Goal: Communication & Community: Answer question/provide support

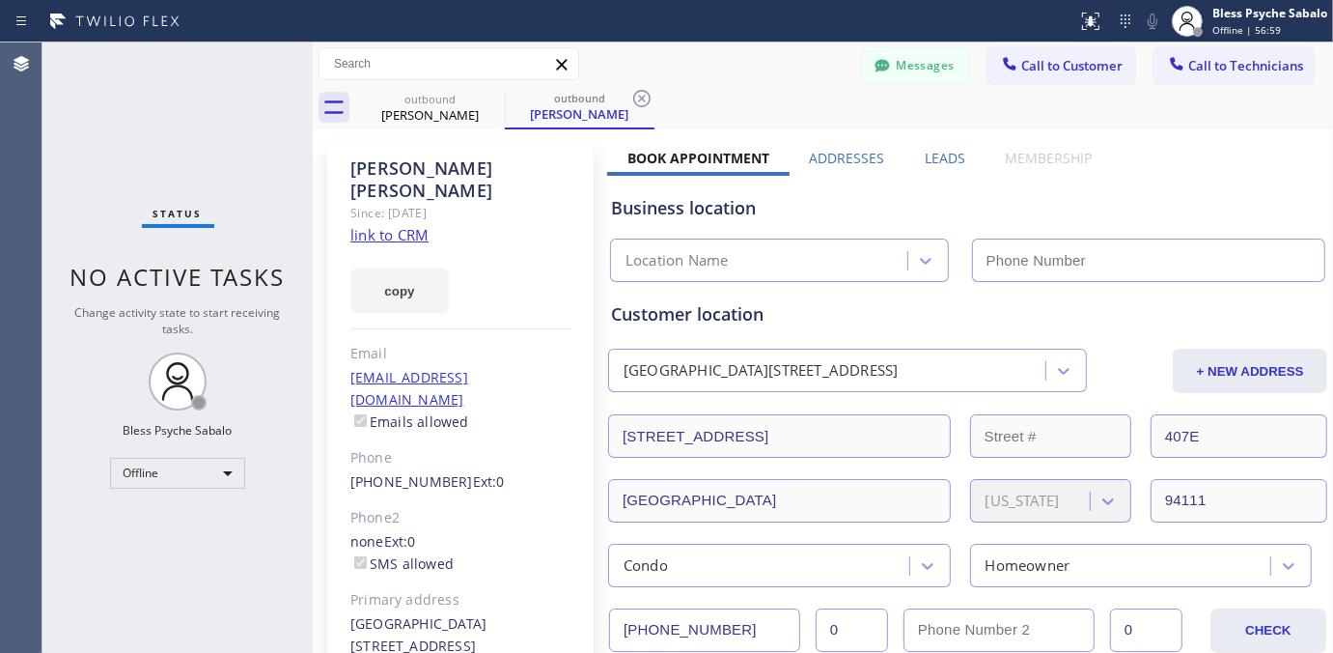
type input "(888) 909-0120"
click at [483, 99] on icon at bounding box center [492, 98] width 23 height 23
click at [493, 98] on icon at bounding box center [492, 98] width 17 height 17
click at [633, 98] on icon at bounding box center [641, 98] width 17 height 17
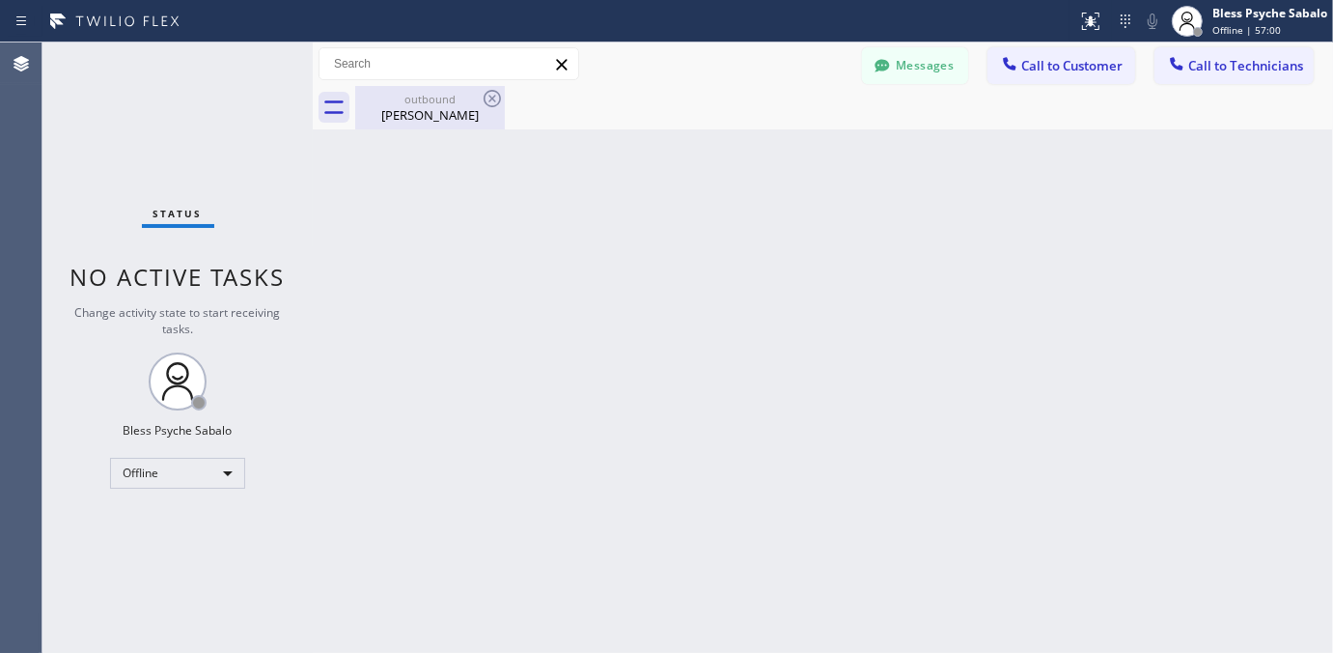
click at [493, 98] on icon at bounding box center [492, 98] width 17 height 17
click at [831, 140] on div "Back to Dashboard Change Sender ID Customers Technicians WA Wayne Allen 09/30 1…" at bounding box center [823, 347] width 1021 height 610
click at [904, 63] on button "Messages" at bounding box center [915, 65] width 106 height 37
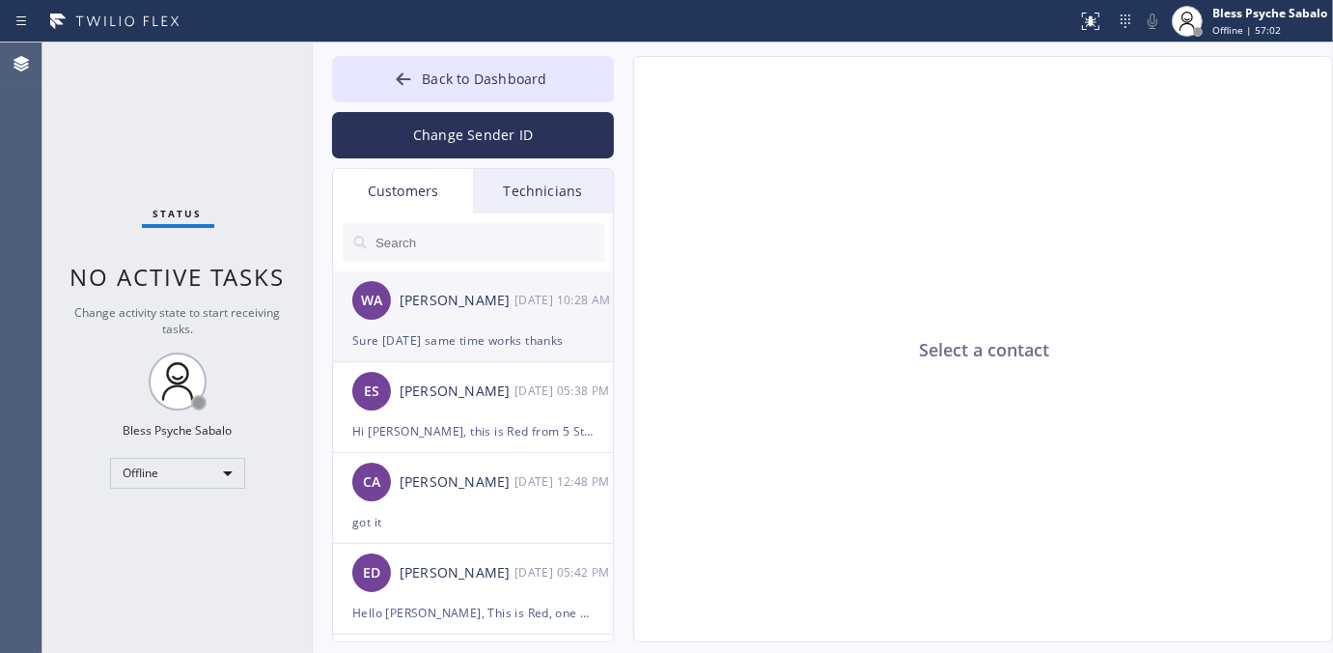
drag, startPoint x: 440, startPoint y: 344, endPoint x: 449, endPoint y: 336, distance: 11.6
click at [441, 344] on div "Sure tomorrow same time works thanks" at bounding box center [472, 340] width 241 height 22
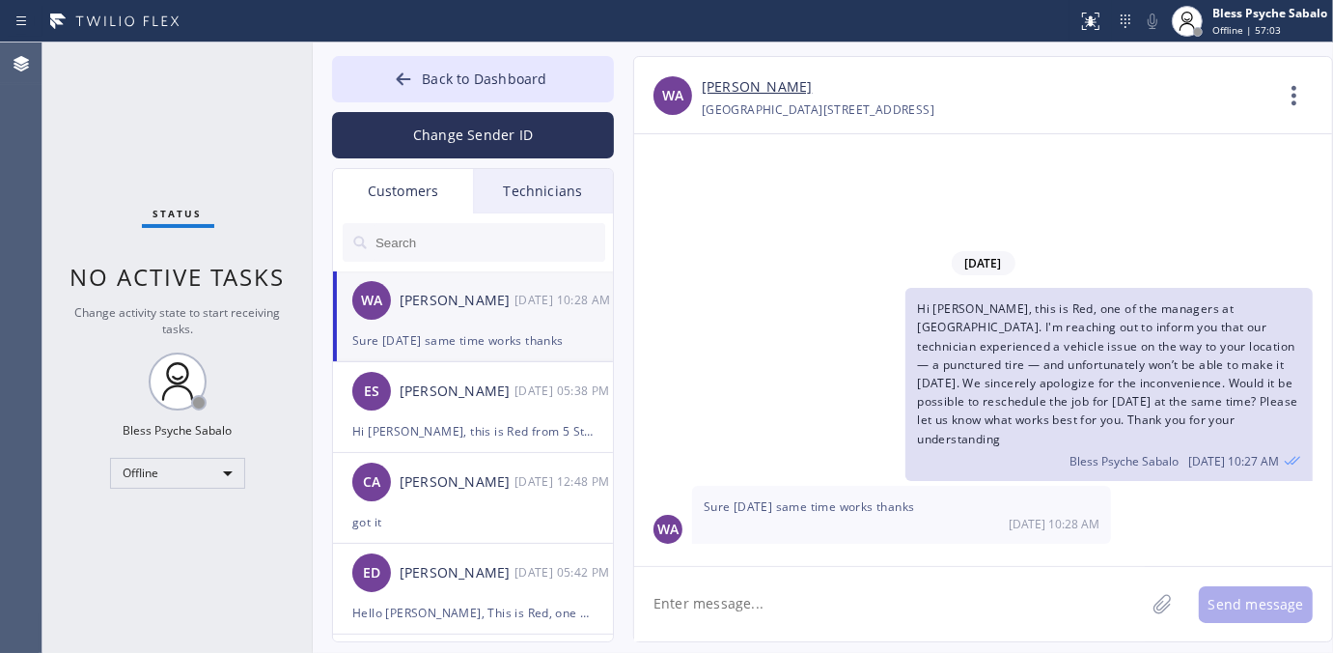
click at [799, 507] on span "Sure tomorrow same time works thanks" at bounding box center [809, 506] width 211 height 16
click at [524, 446] on li "ES Enrico Sanavia 09/29 05:38 PM Hi Enrico, this is Red from 5 Star Plumbing. J…" at bounding box center [474, 407] width 282 height 91
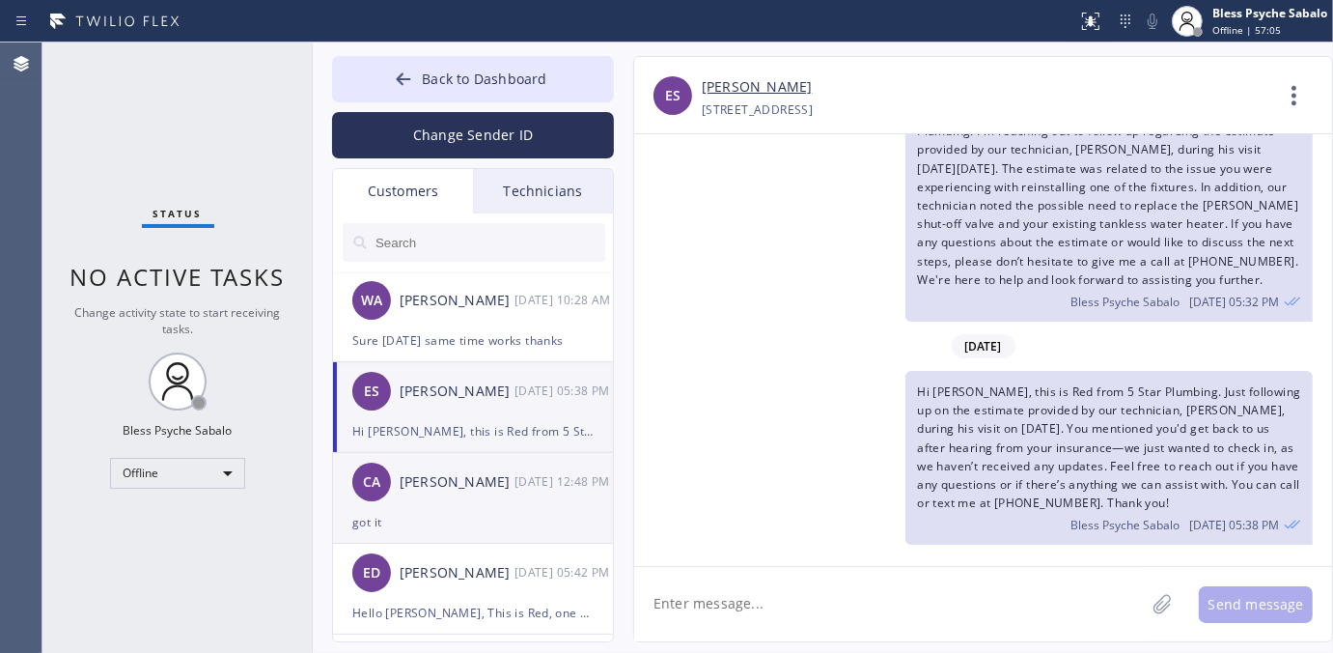
click at [464, 494] on div "CA Chad Algorri 09/29 12:48 PM" at bounding box center [474, 482] width 282 height 58
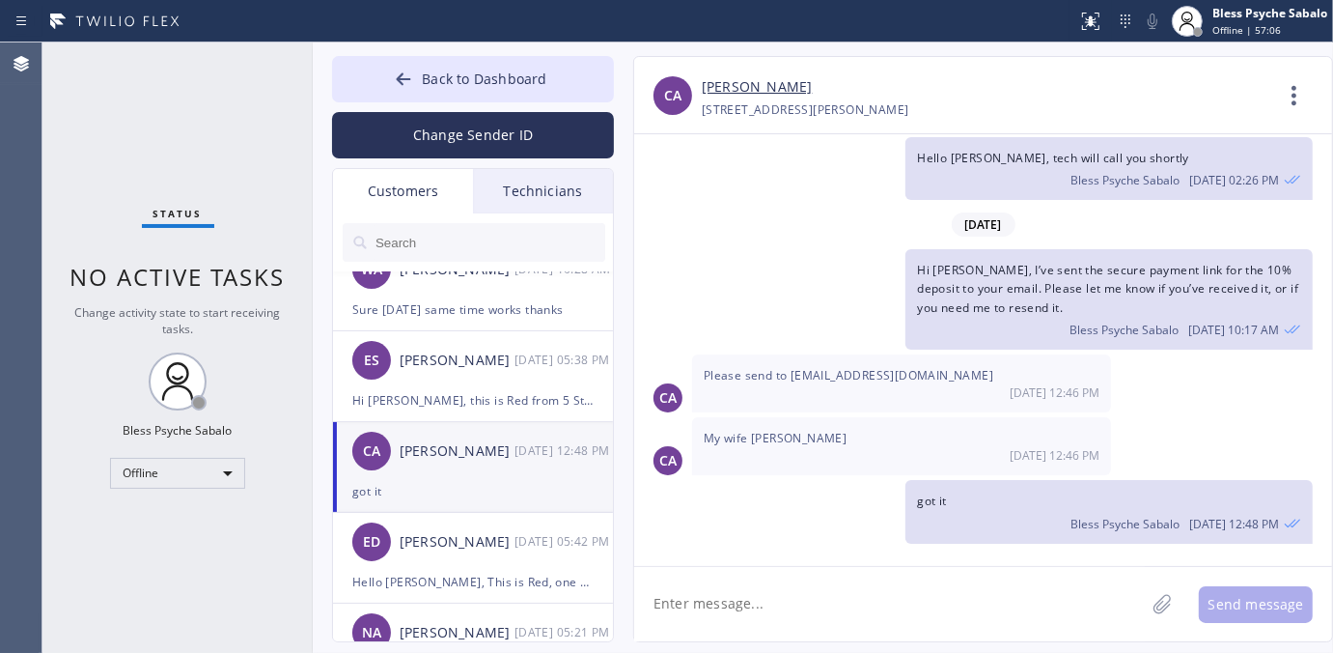
scroll to position [241, 0]
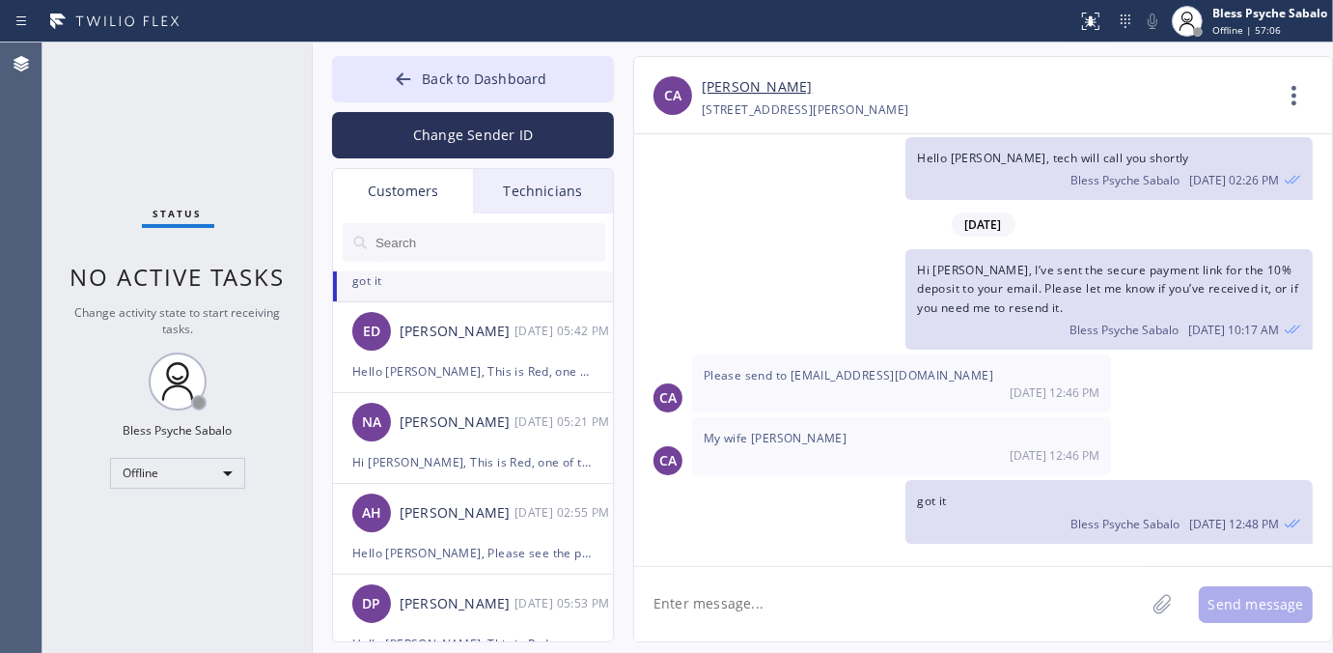
click at [538, 200] on div "Technicians" at bounding box center [543, 191] width 140 height 44
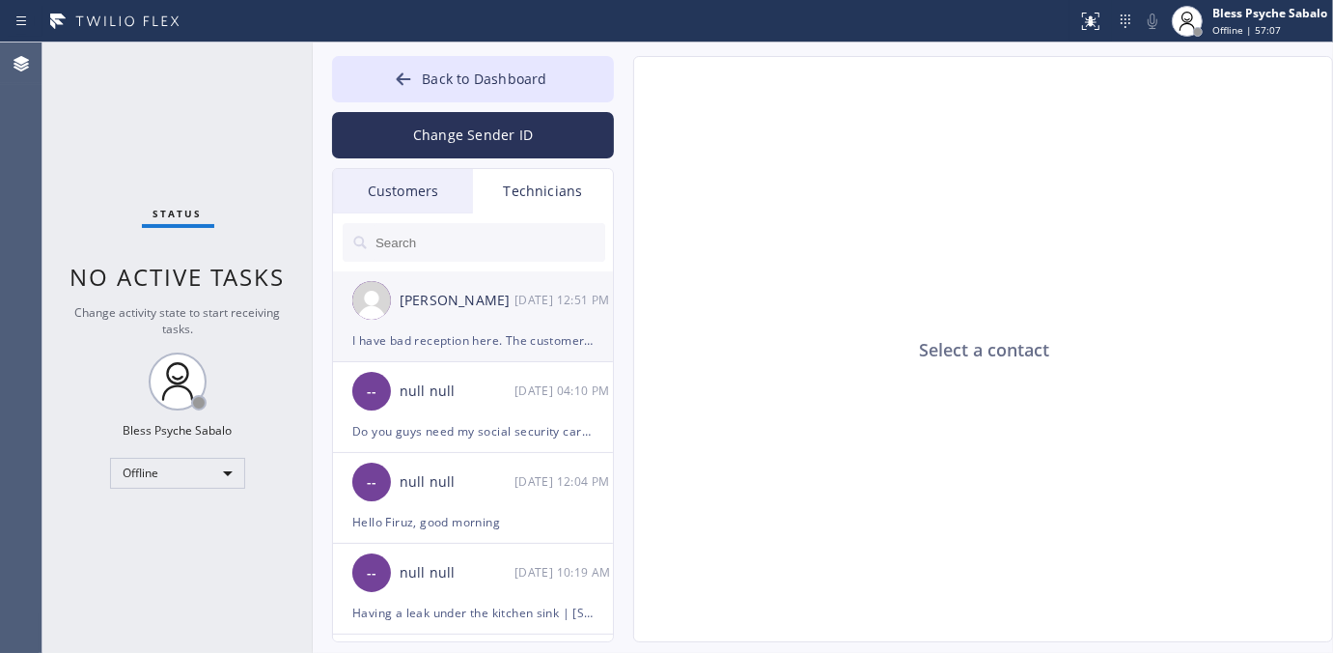
click at [523, 316] on div "Matthew McCaw 09/30 12:51 PM" at bounding box center [474, 300] width 282 height 58
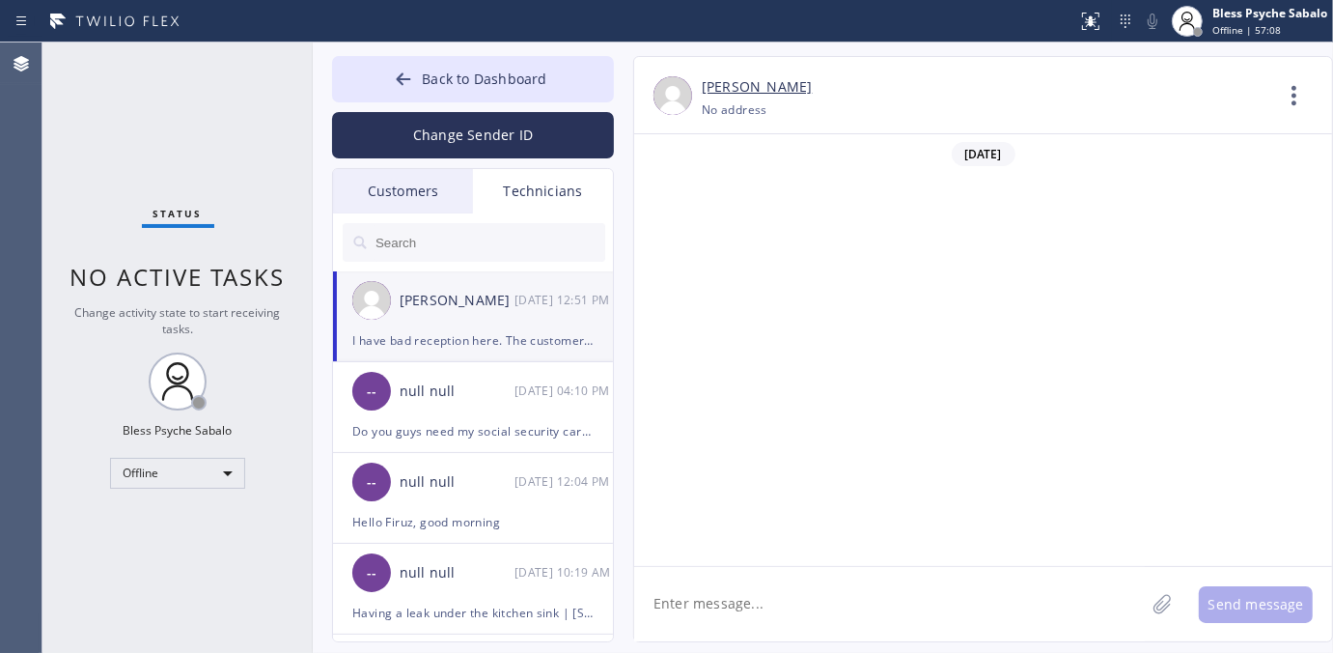
scroll to position [12626, 0]
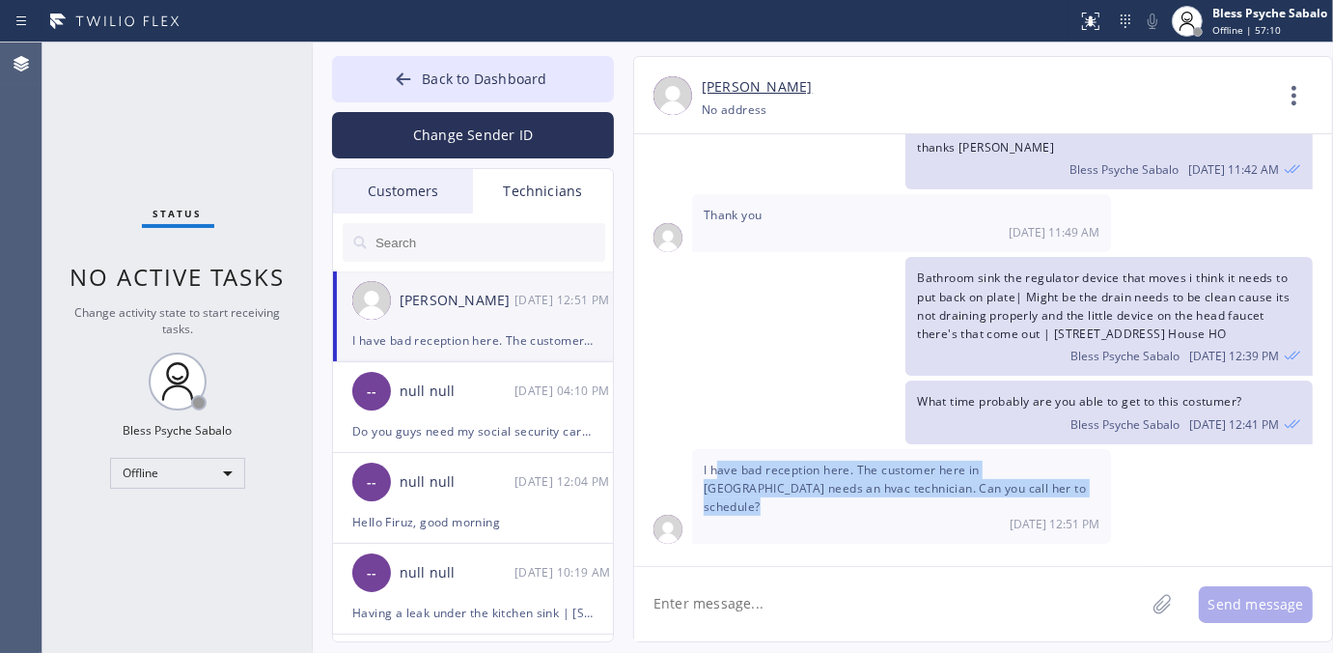
drag, startPoint x: 954, startPoint y: 517, endPoint x: 715, endPoint y: 489, distance: 240.1
click at [715, 489] on div "I have bad reception here. The customer here in palos verdes needs an hvac tech…" at bounding box center [901, 497] width 419 height 96
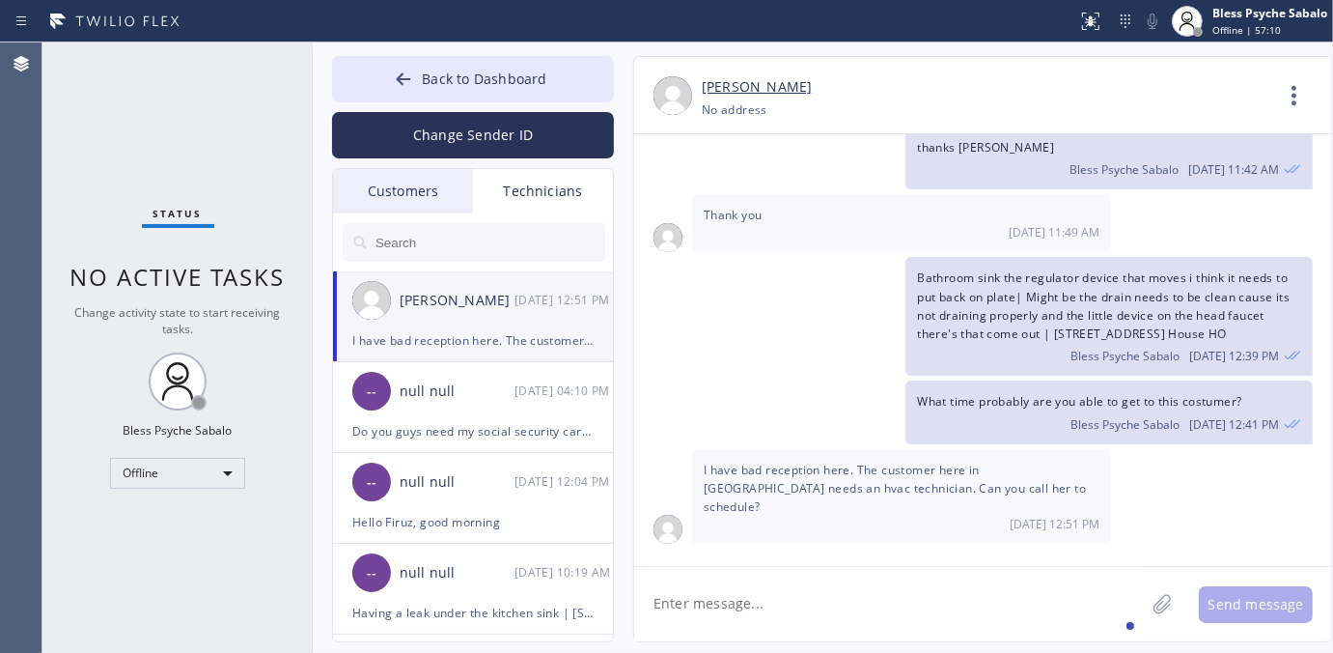
click at [861, 576] on textarea at bounding box center [889, 604] width 511 height 74
click at [898, 613] on textarea at bounding box center [889, 604] width 511 height 74
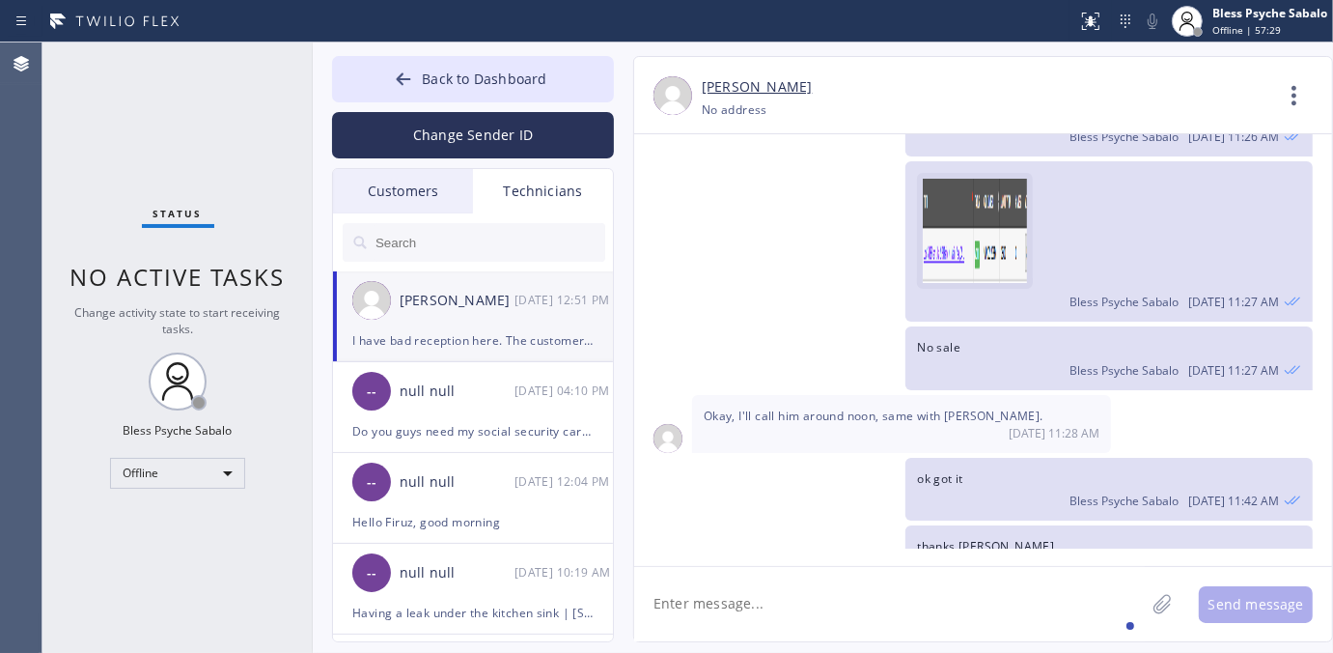
scroll to position [12264, 0]
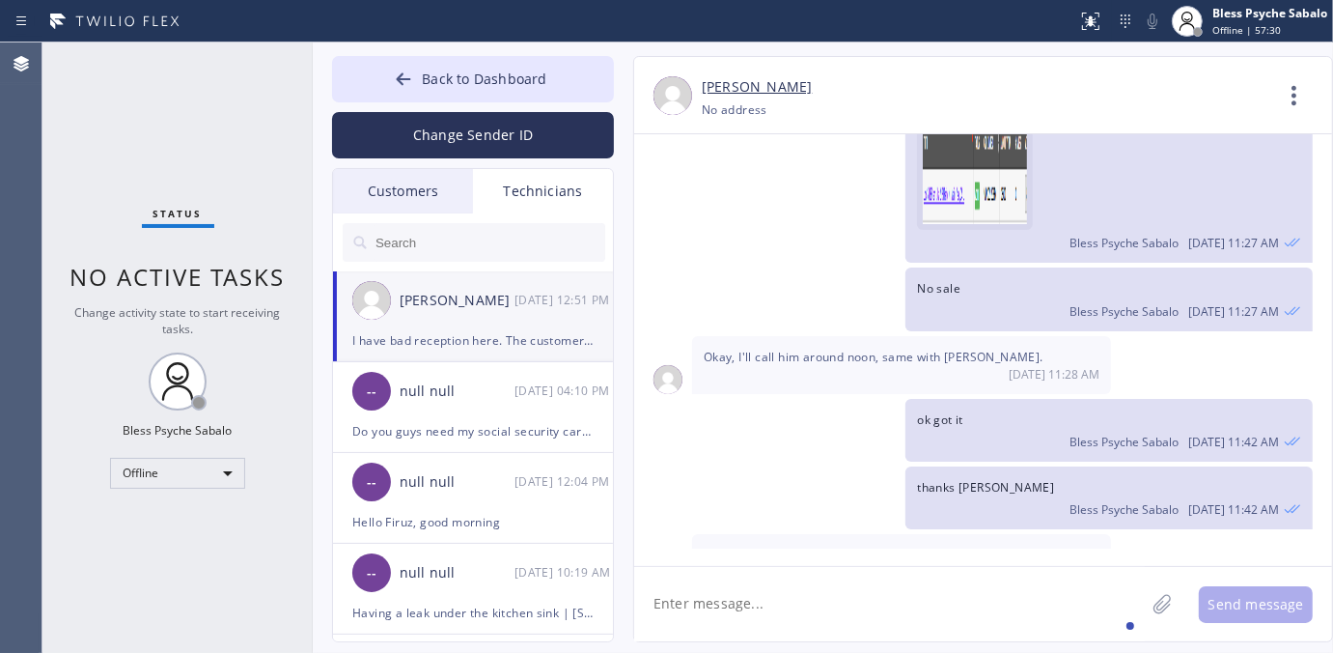
click at [997, 186] on img at bounding box center [981, 172] width 116 height 104
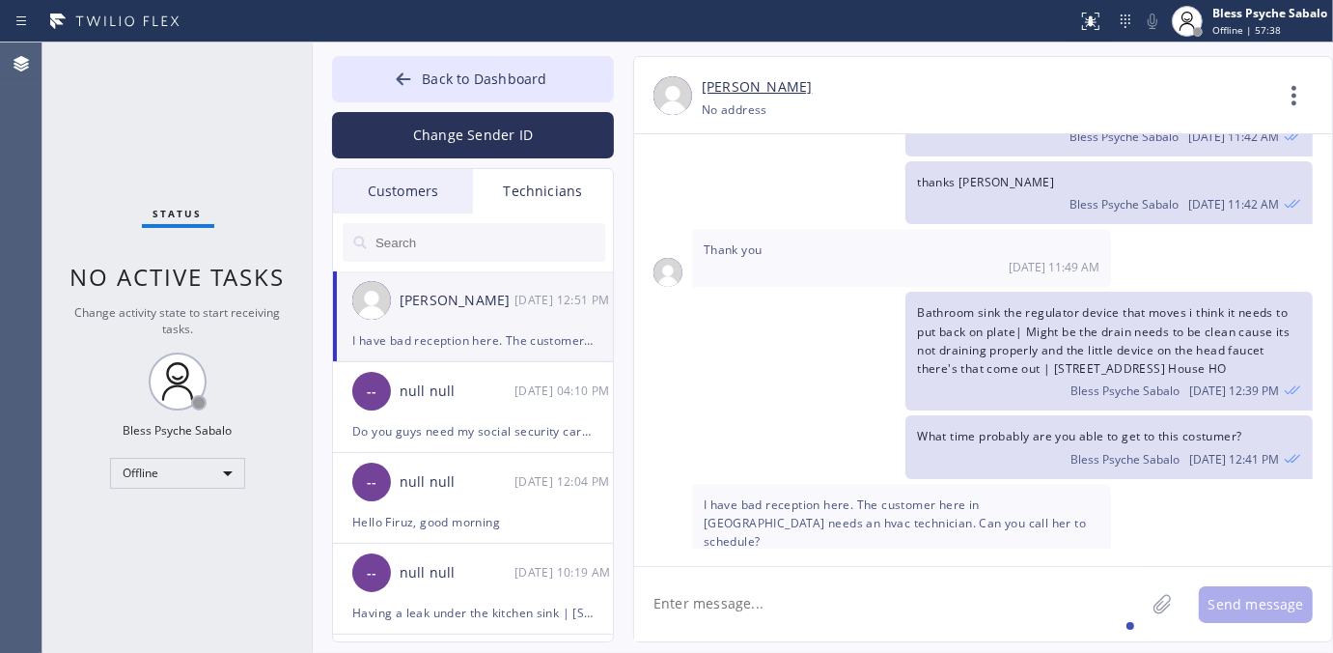
scroll to position [12626, 0]
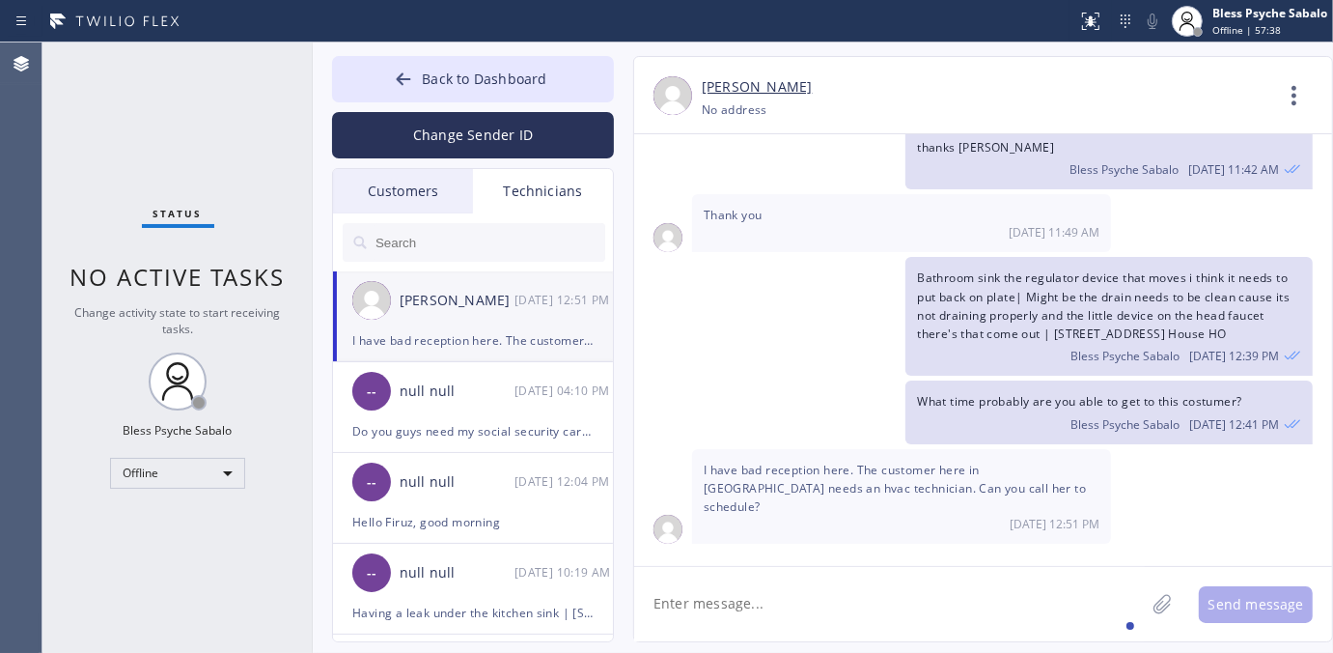
click at [840, 577] on textarea at bounding box center [889, 604] width 511 height 74
click at [941, 326] on span "Bathroom sink the regulator device that moves i think it needs to put back on p…" at bounding box center [1103, 305] width 373 height 72
click at [871, 592] on textarea at bounding box center [889, 604] width 511 height 74
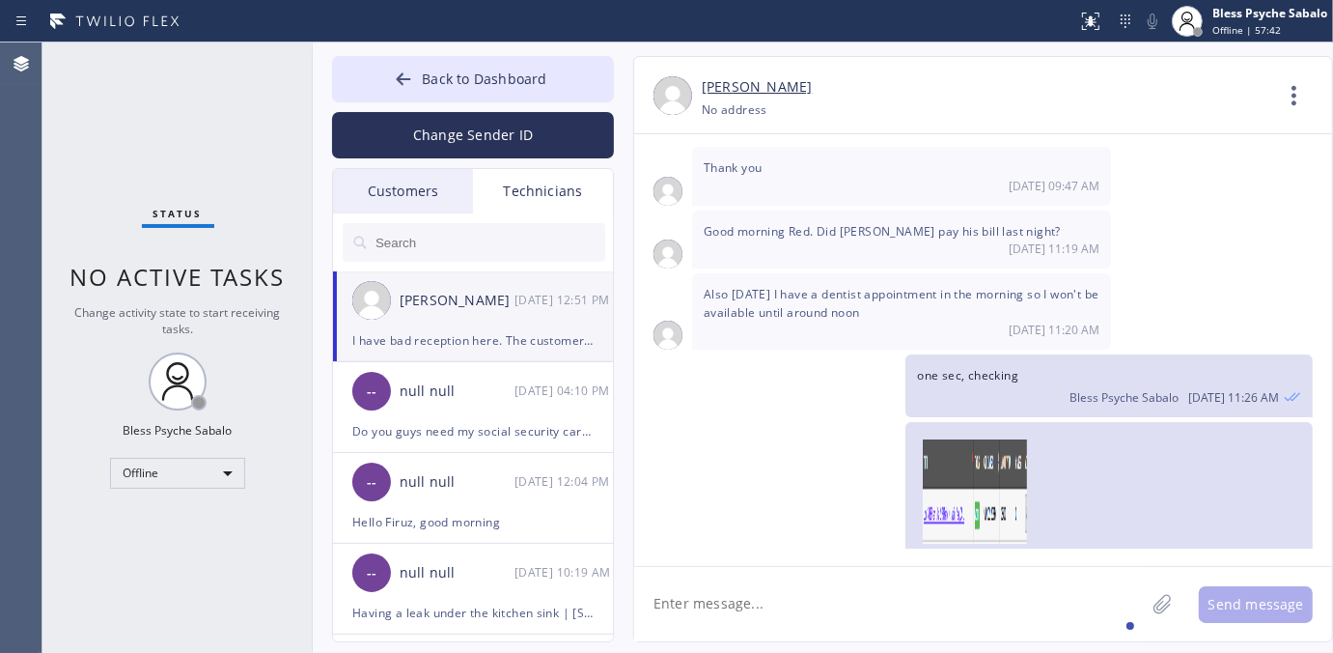
scroll to position [11902, 0]
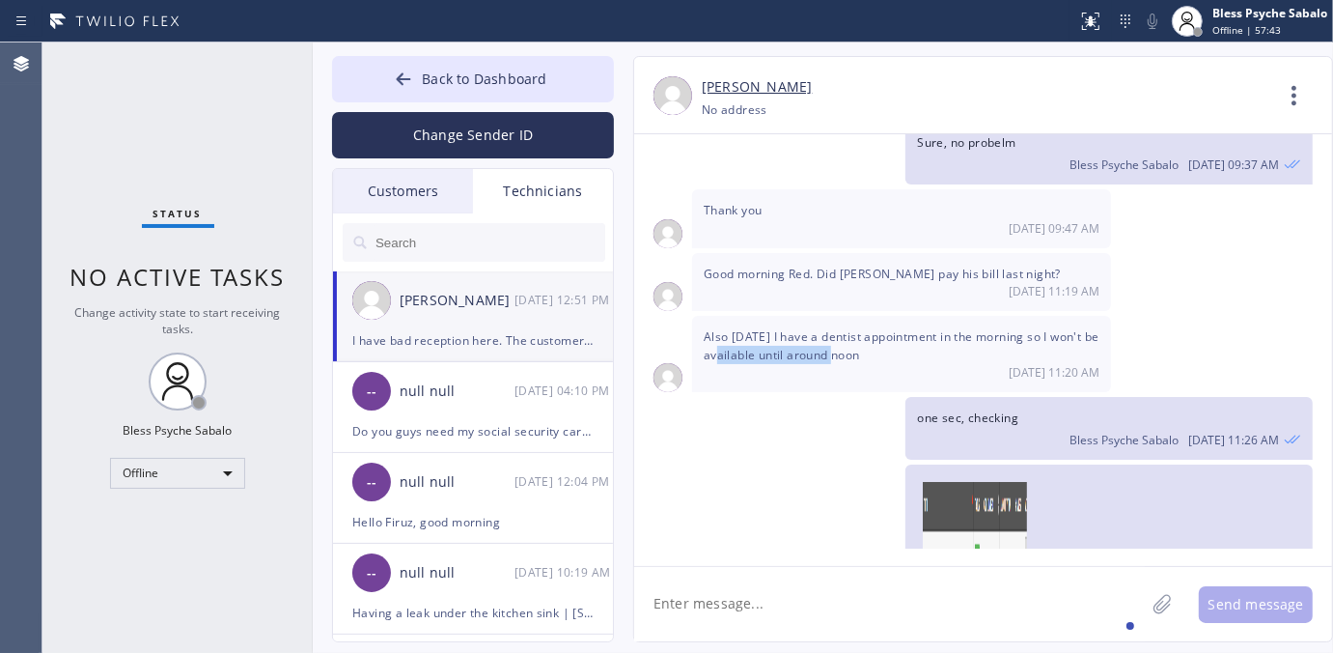
drag, startPoint x: 756, startPoint y: 383, endPoint x: 913, endPoint y: 383, distance: 157.4
click at [913, 363] on span "Also tomorrow I have a dentist appointment in the morning so I won't be availab…" at bounding box center [902, 345] width 396 height 35
click at [895, 392] on div "Also tomorrow I have a dentist appointment in the morning so I won't be availab…" at bounding box center [901, 354] width 419 height 76
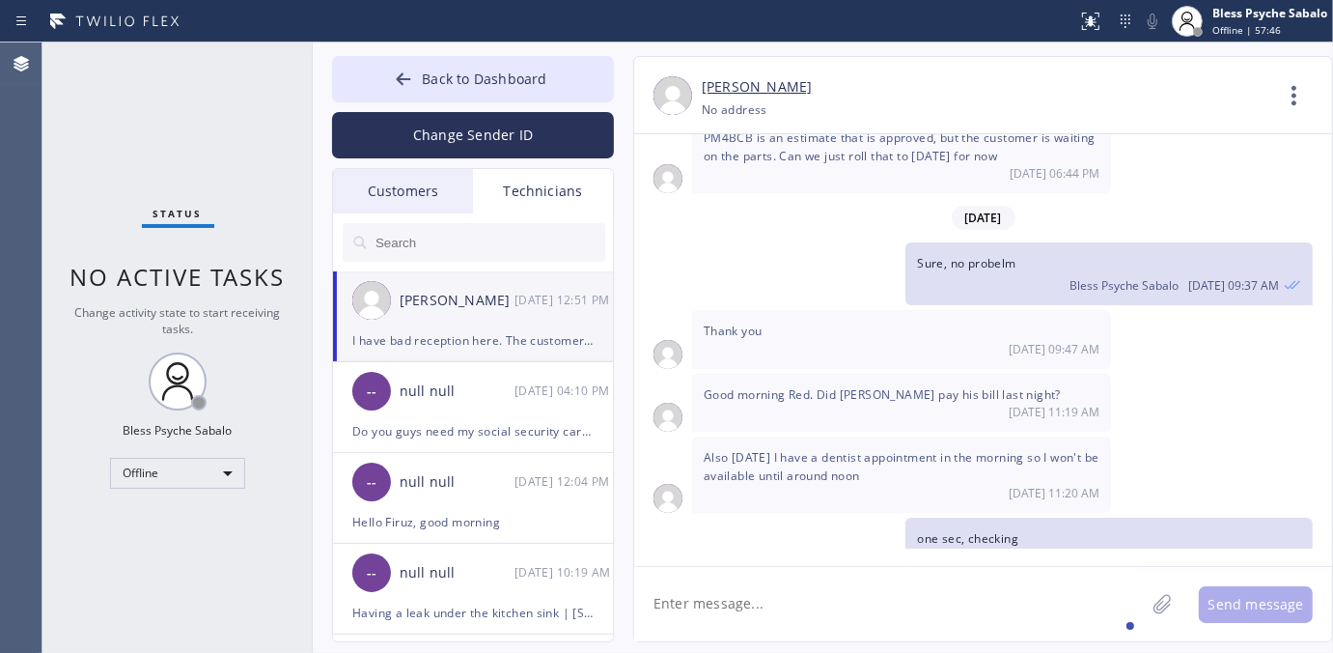
click at [721, 339] on span "Thank you" at bounding box center [733, 331] width 59 height 16
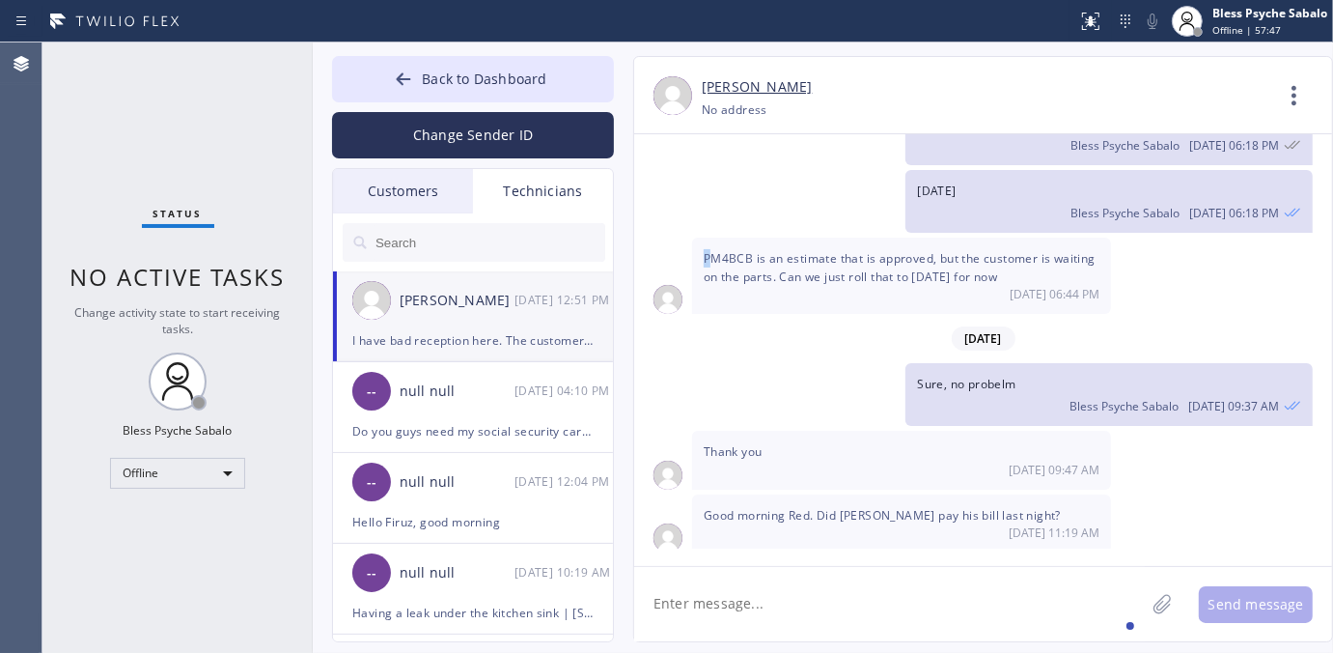
drag, startPoint x: 705, startPoint y: 294, endPoint x: 717, endPoint y: 292, distance: 12.9
click at [716, 292] on div "PM4BCB is an estimate that is approved, but the customer is waiting on the part…" at bounding box center [901, 276] width 419 height 76
click at [721, 285] on span "PM4BCB is an estimate that is approved, but the customer is waiting on the part…" at bounding box center [900, 267] width 392 height 35
